Goal: Information Seeking & Learning: Learn about a topic

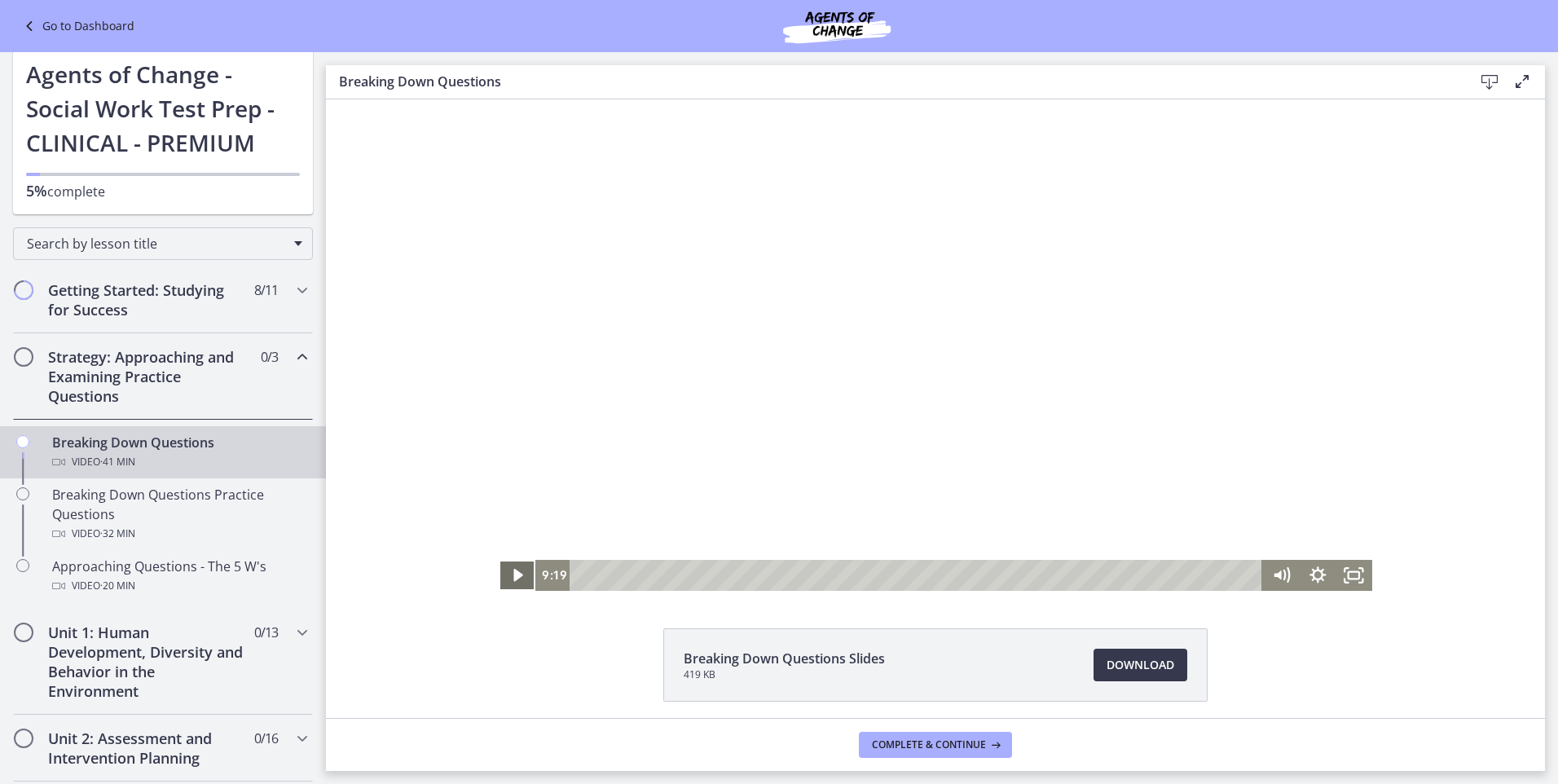
click at [506, 577] on icon "Play Video" at bounding box center [518, 575] width 37 height 31
click at [518, 568] on icon "Pause" at bounding box center [517, 574] width 44 height 37
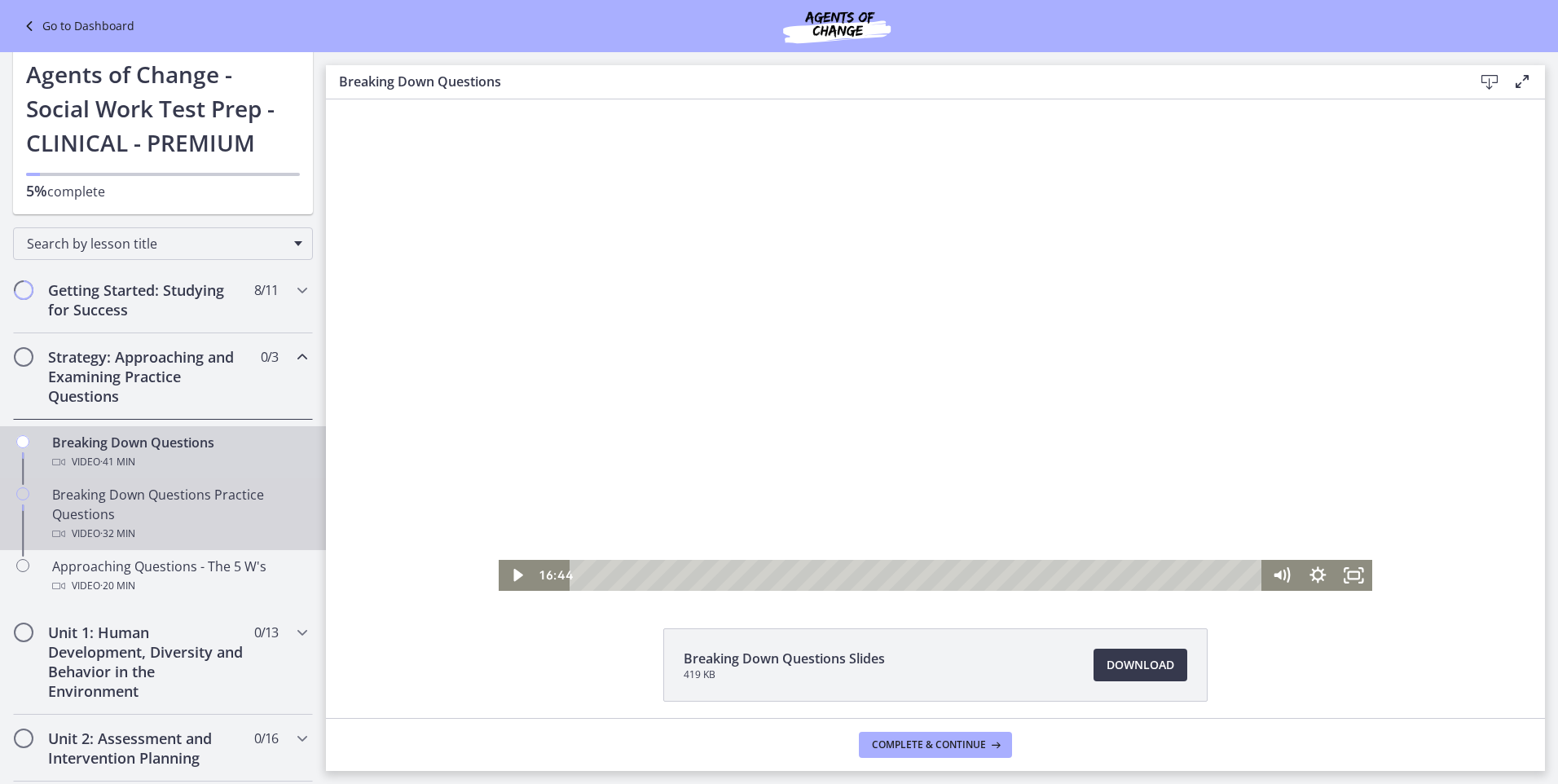
click at [205, 525] on div "Video · 32 min" at bounding box center [179, 533] width 254 height 20
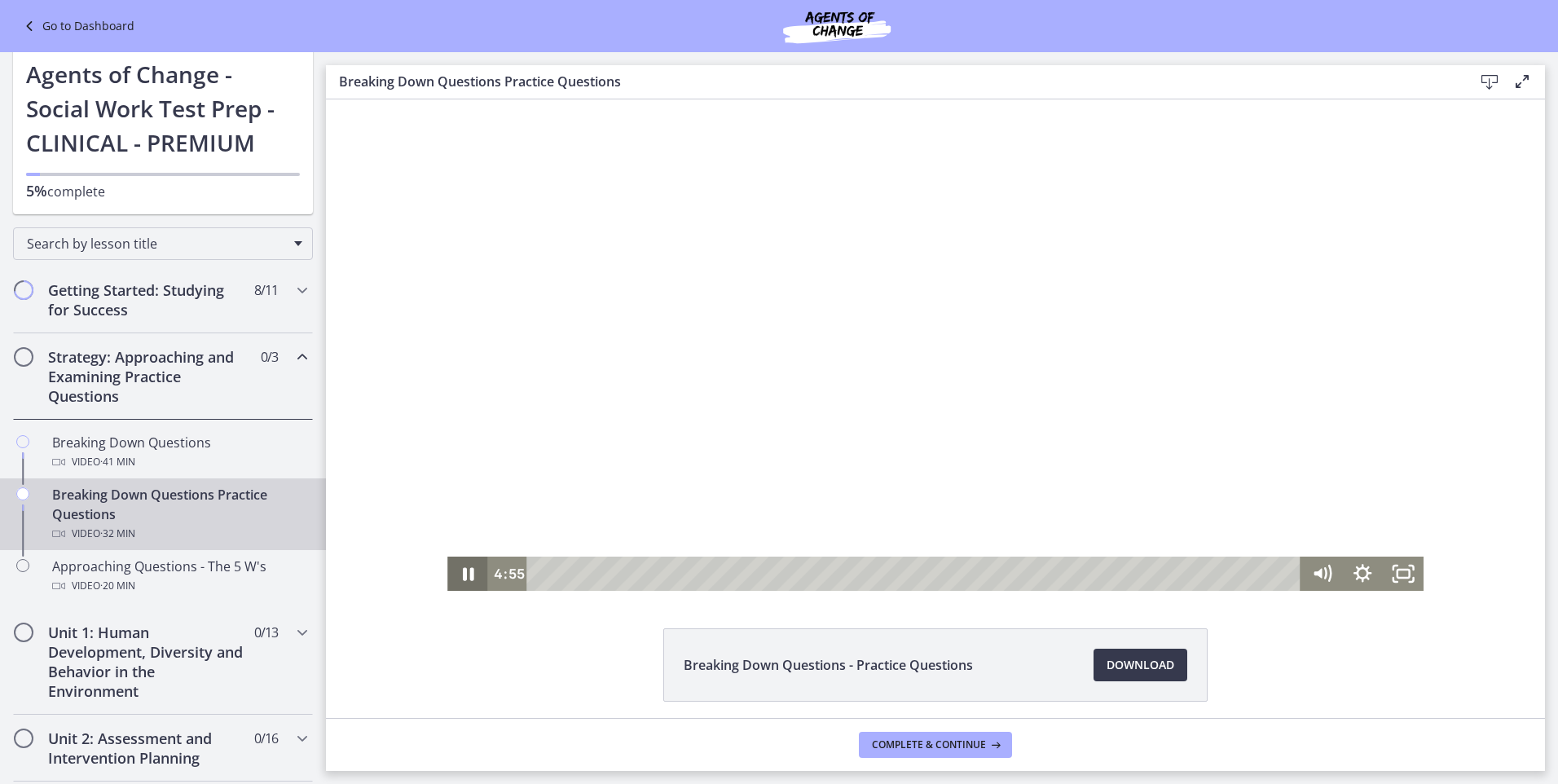
click at [467, 570] on icon "Pause" at bounding box center [468, 574] width 11 height 13
click at [467, 570] on icon "Play Video" at bounding box center [468, 574] width 41 height 34
click at [751, 570] on div "9:07" at bounding box center [916, 574] width 750 height 34
click at [462, 581] on icon "Pause" at bounding box center [468, 574] width 41 height 34
click at [461, 582] on icon "Play Video" at bounding box center [469, 573] width 49 height 41
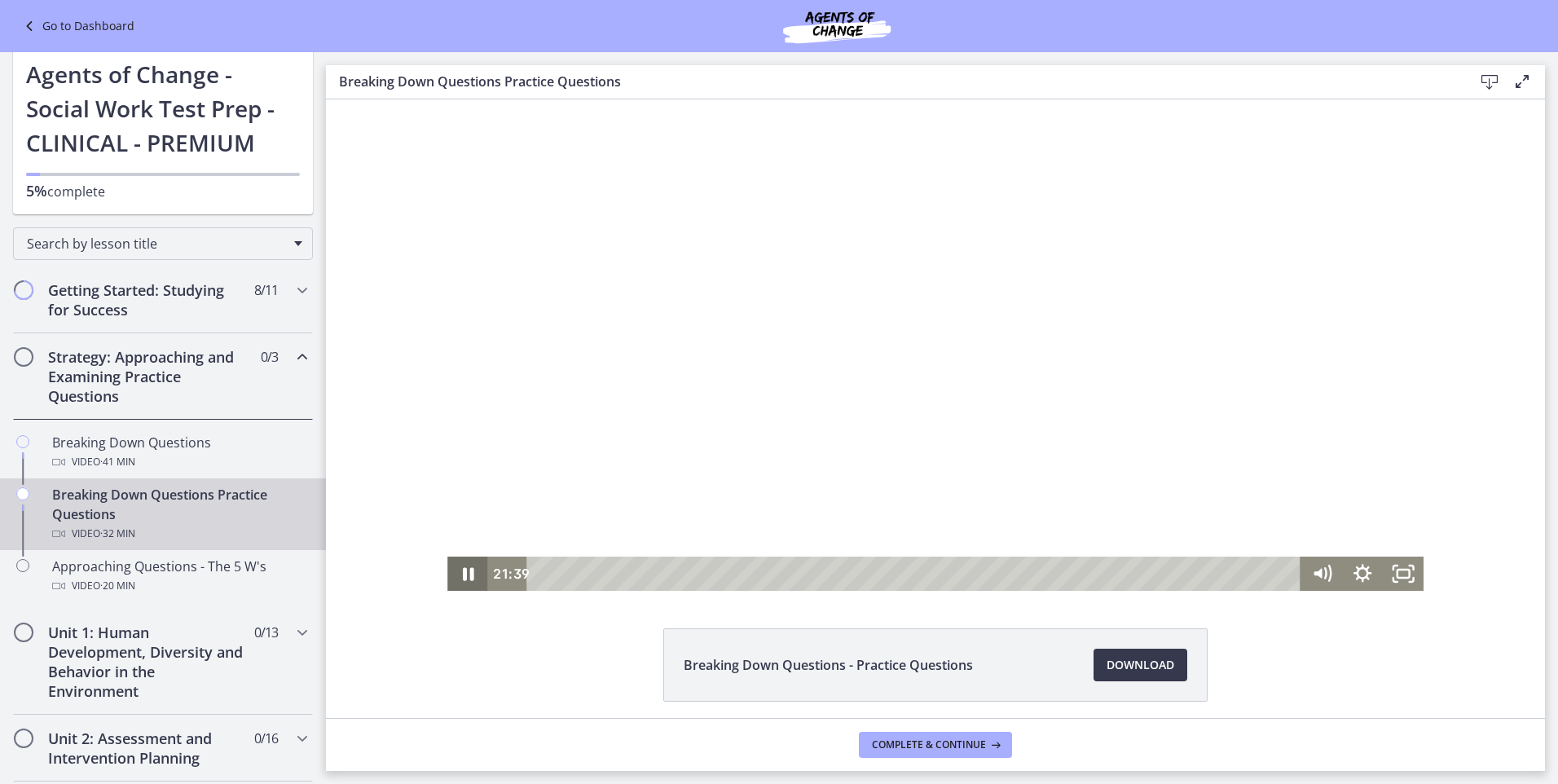
click at [462, 580] on icon "Pause" at bounding box center [468, 574] width 41 height 34
